Goal: Task Accomplishment & Management: Manage account settings

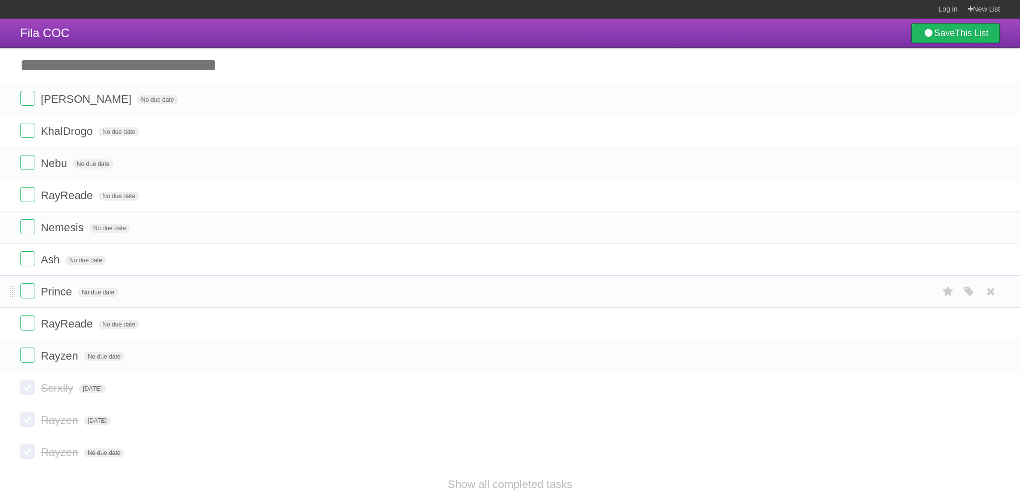
click at [56, 297] on span "Prince" at bounding box center [58, 292] width 34 height 13
click at [70, 323] on span "RayReade" at bounding box center [68, 324] width 55 height 13
type input "********"
click at [116, 133] on span "No due date" at bounding box center [118, 131] width 41 height 9
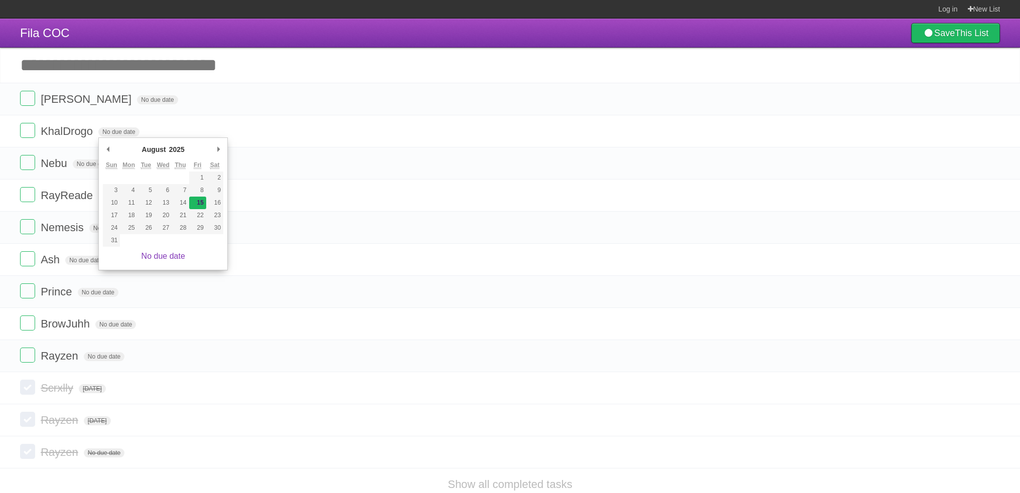
type span "[DATE]"
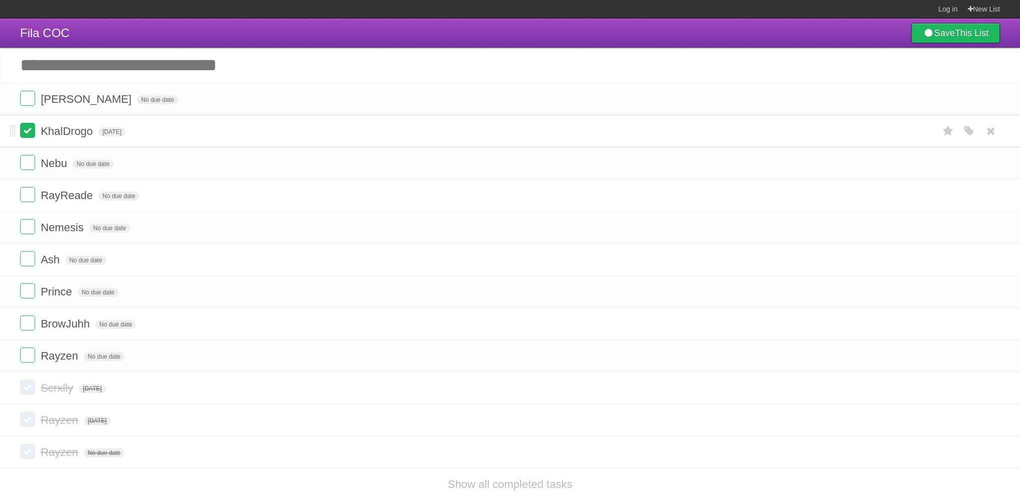
click at [30, 131] on label at bounding box center [27, 130] width 15 height 15
